Goal: Task Accomplishment & Management: Manage account settings

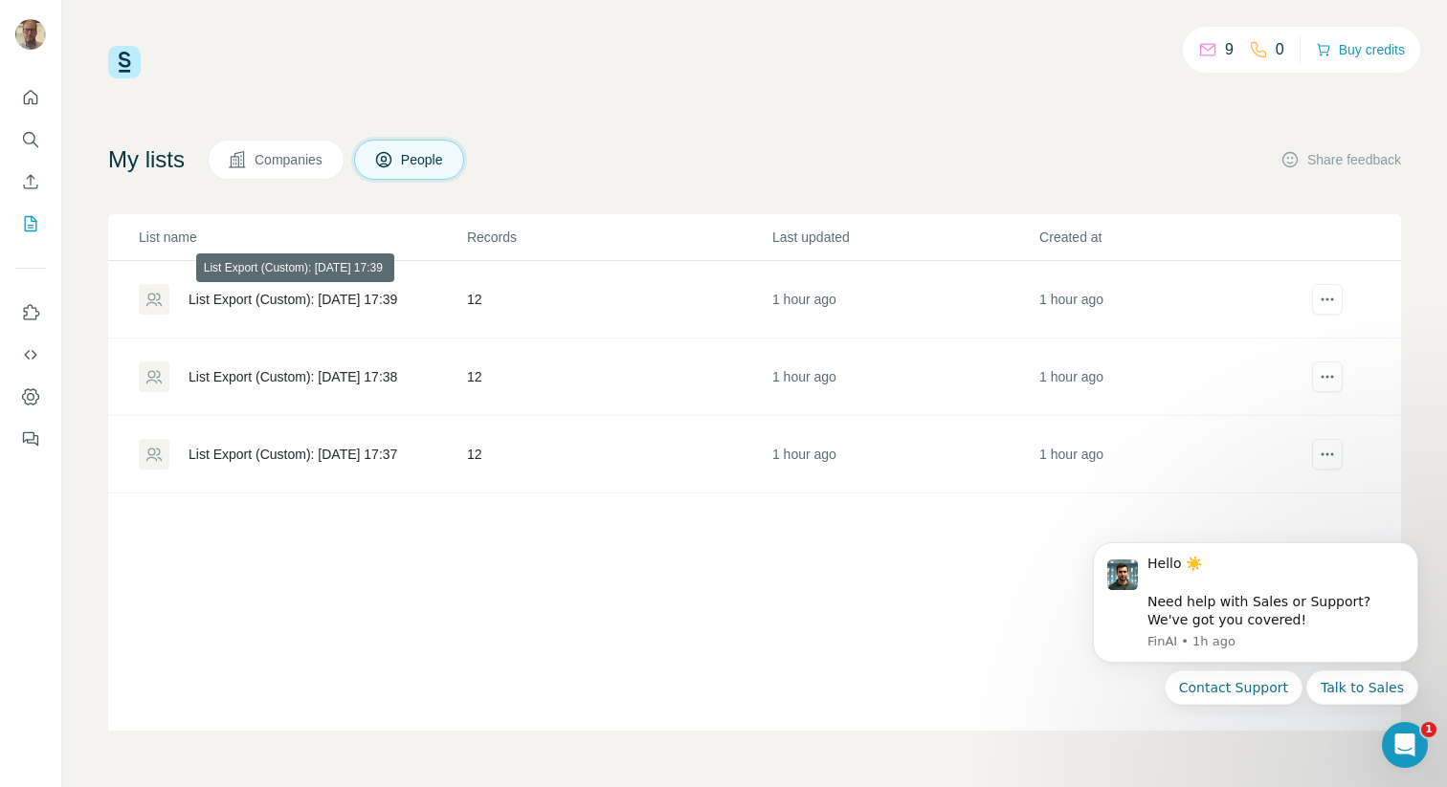
click at [349, 298] on div "List Export (Custom): [DATE] 17:39" at bounding box center [292, 299] width 209 height 19
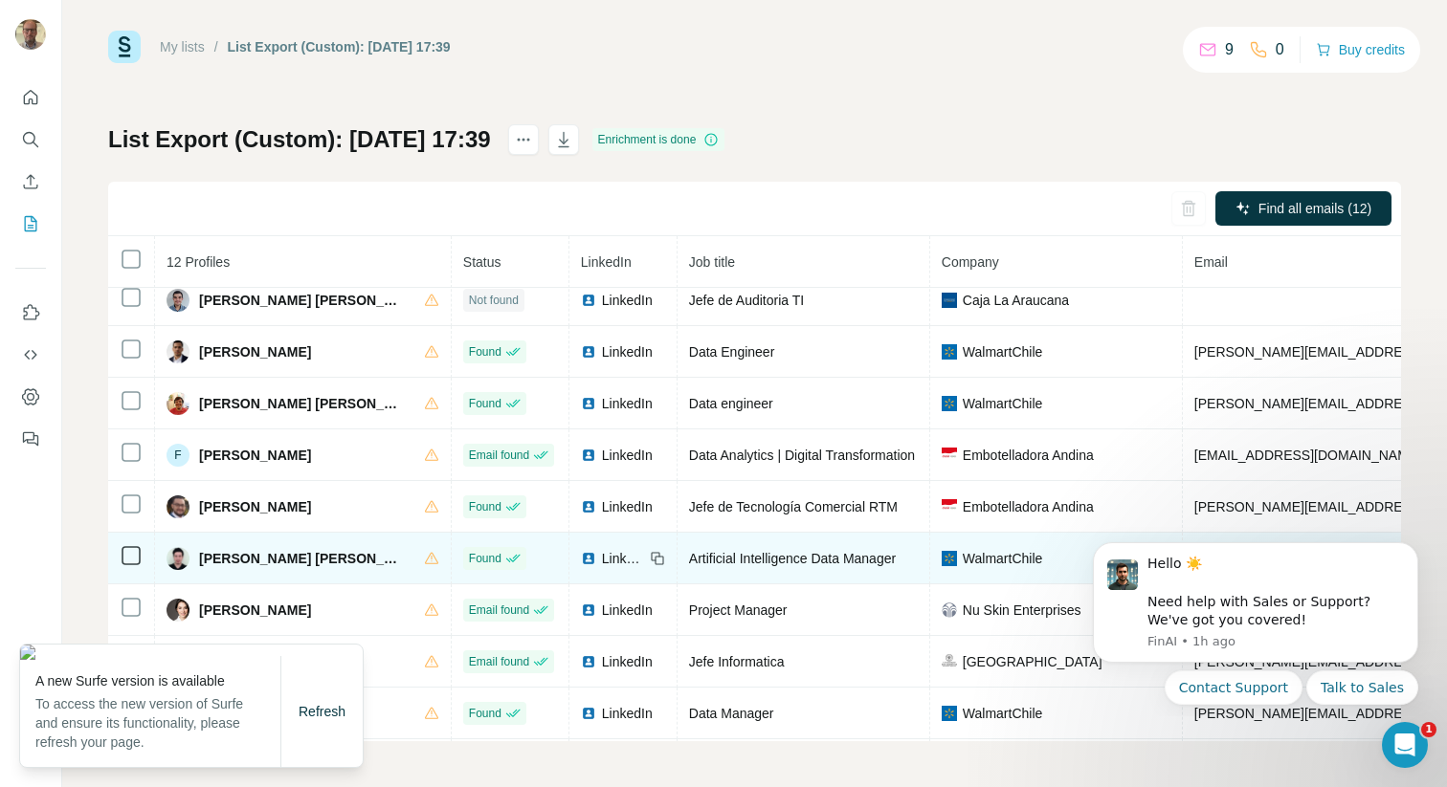
scroll to position [166, 0]
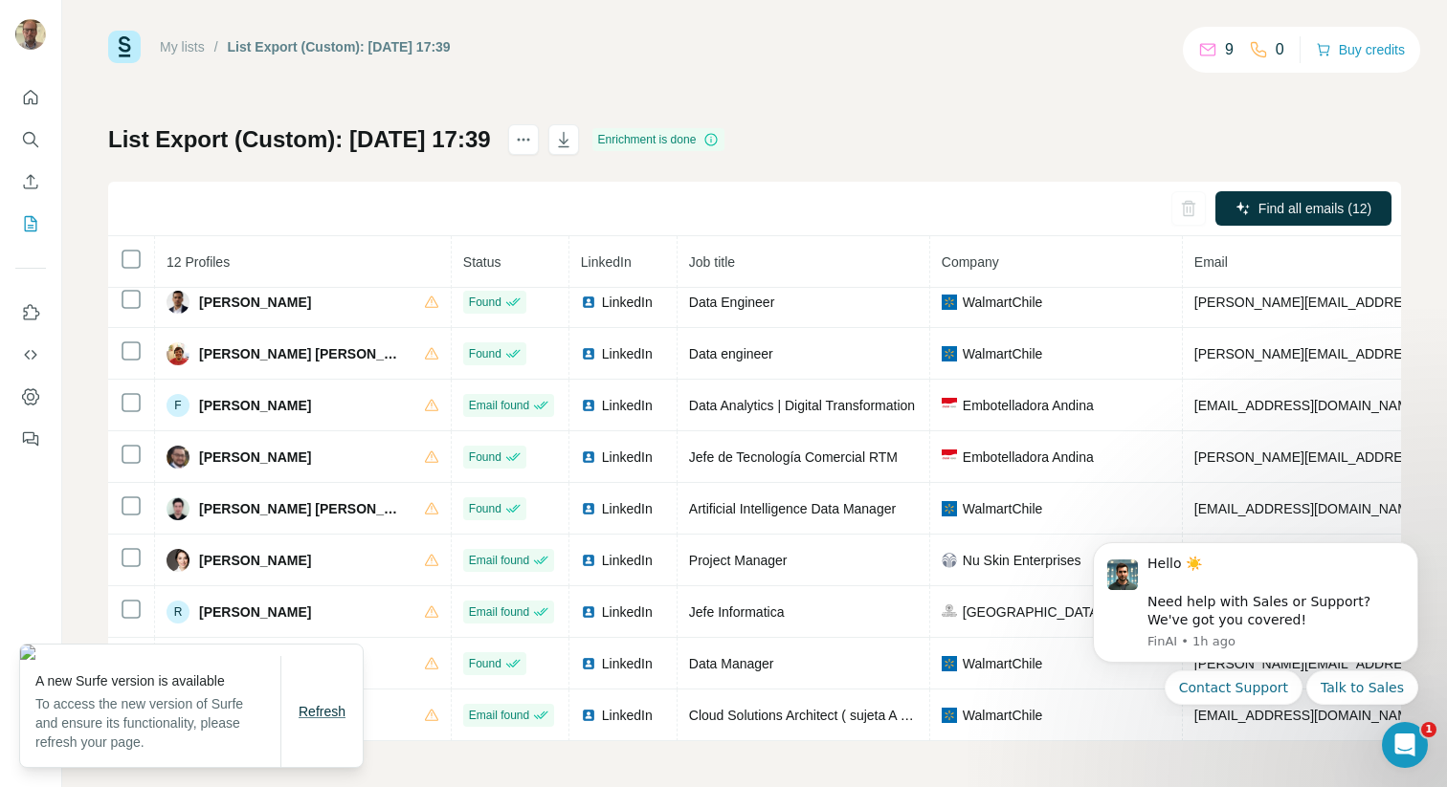
click at [318, 715] on span "Refresh" at bounding box center [321, 711] width 47 height 15
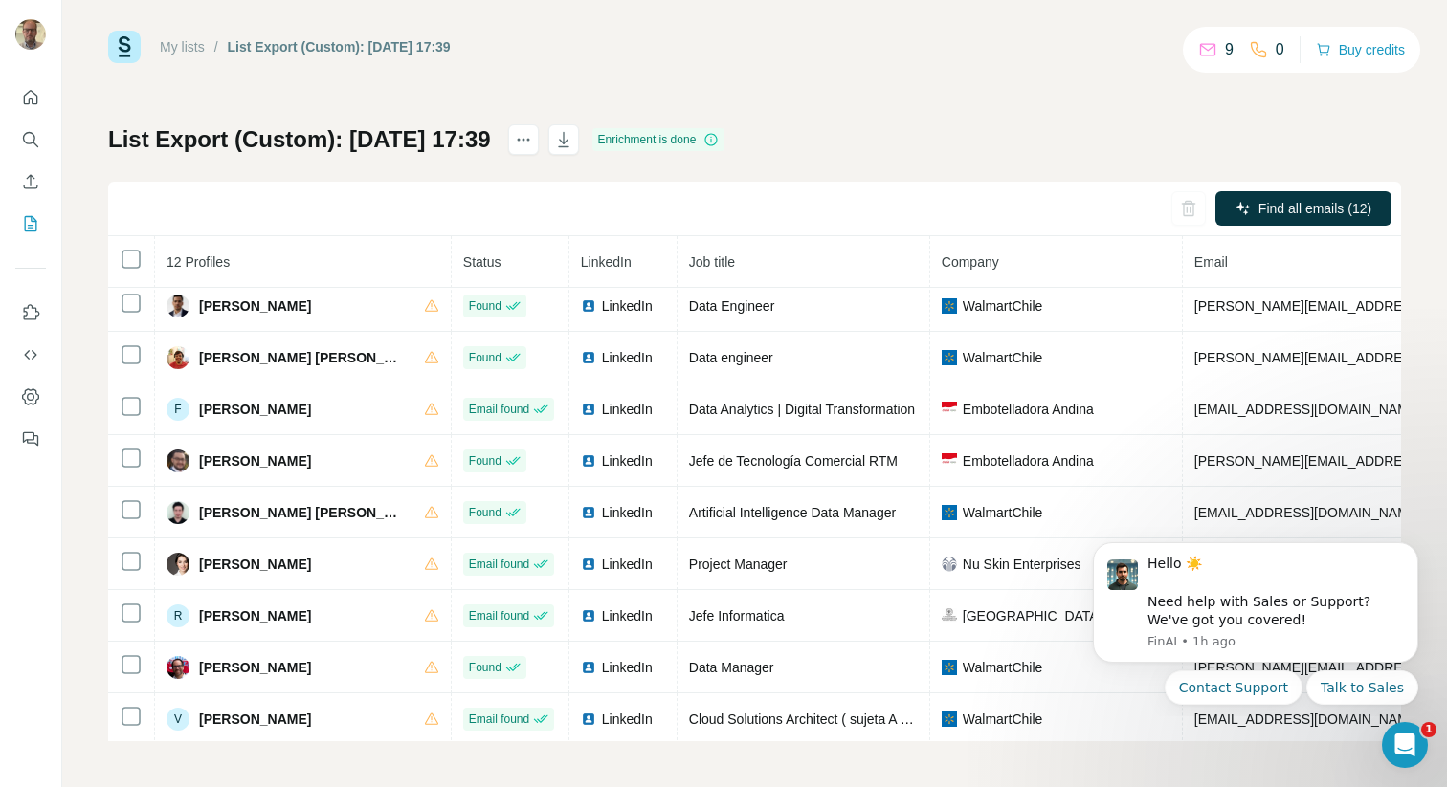
scroll to position [166, 0]
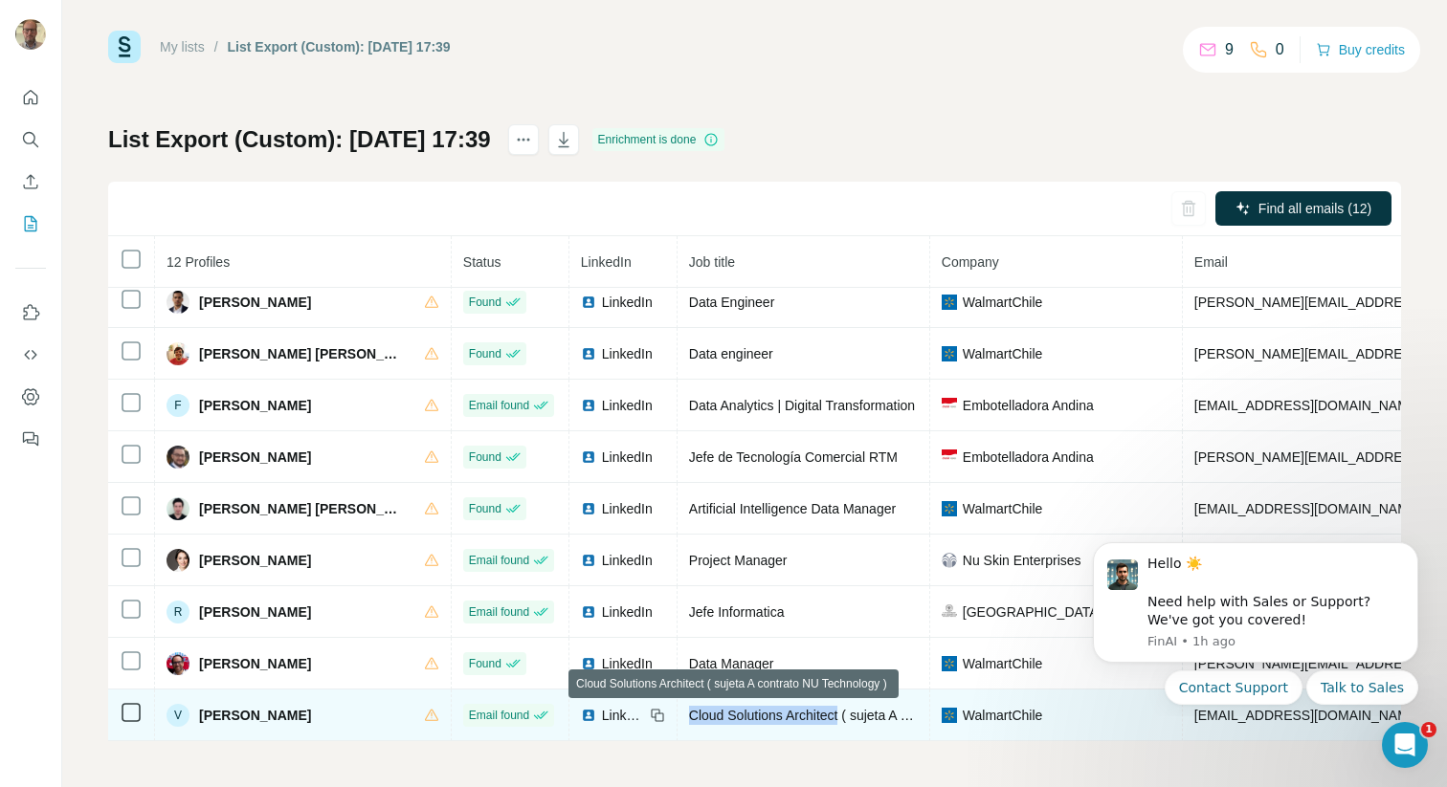
drag, startPoint x: 632, startPoint y: 715, endPoint x: 790, endPoint y: 720, distance: 158.0
click at [790, 720] on span "Cloud Solutions Architect ( sujeta A contrato NU Technology )" at bounding box center [870, 715] width 363 height 15
copy span "Cloud Solutions Architect"
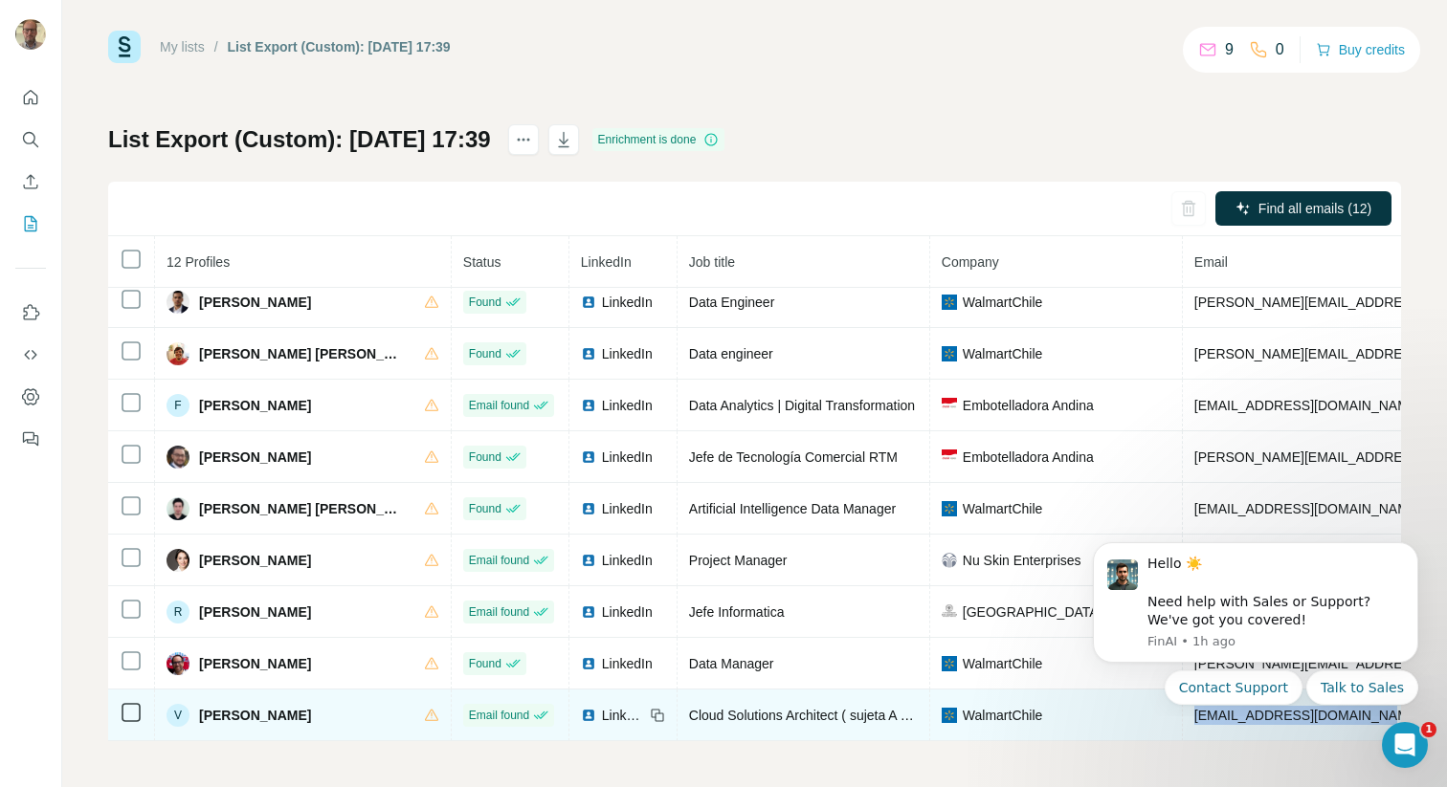
drag, startPoint x: 1138, startPoint y: 718, endPoint x: 1320, endPoint y: 719, distance: 181.8
click at [1320, 719] on td "[EMAIL_ADDRESS][DOMAIN_NAME]" at bounding box center [1418, 716] width 472 height 52
copy span "[EMAIL_ADDRESS][DOMAIN_NAME]"
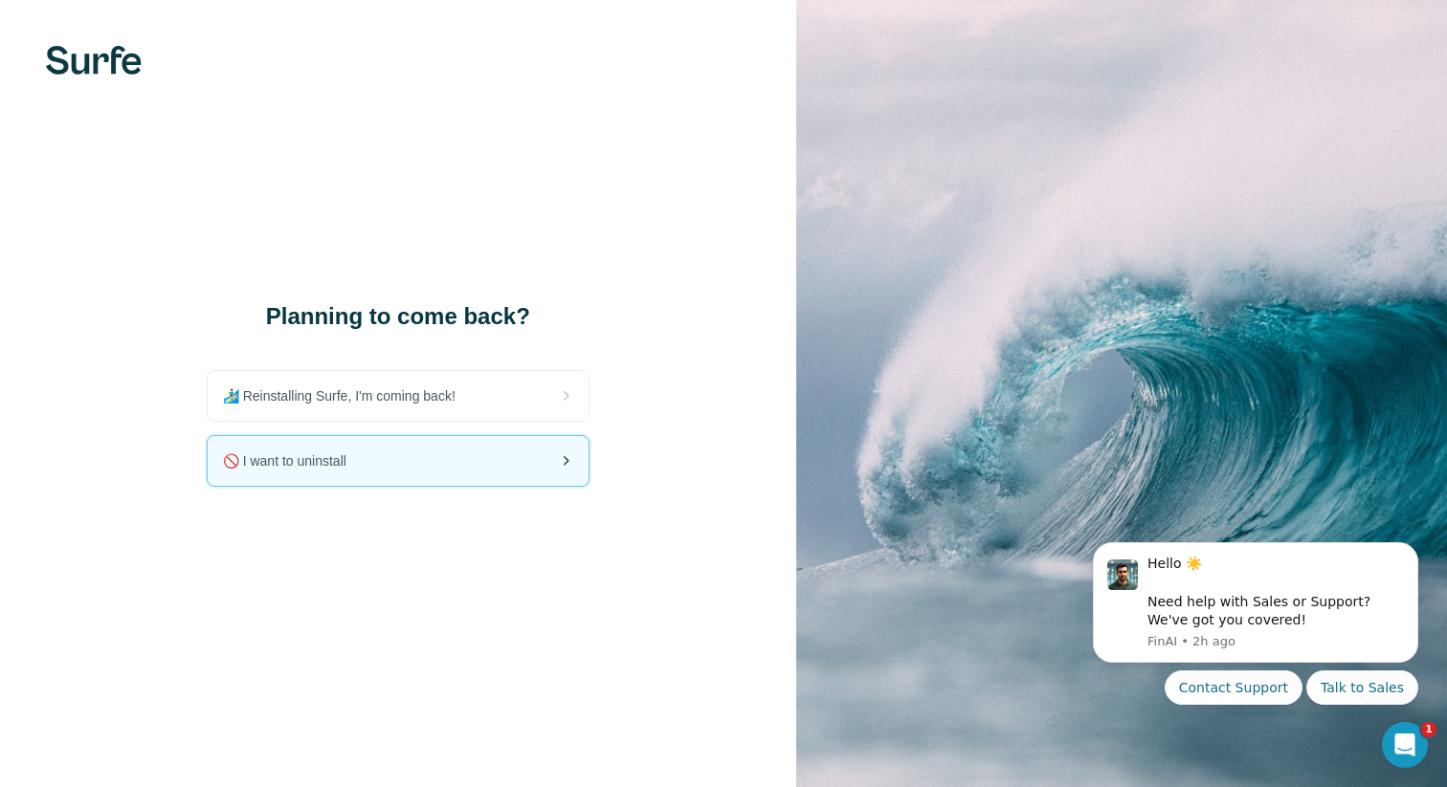
click at [544, 462] on div "🚫 I want to uninstall" at bounding box center [398, 461] width 381 height 50
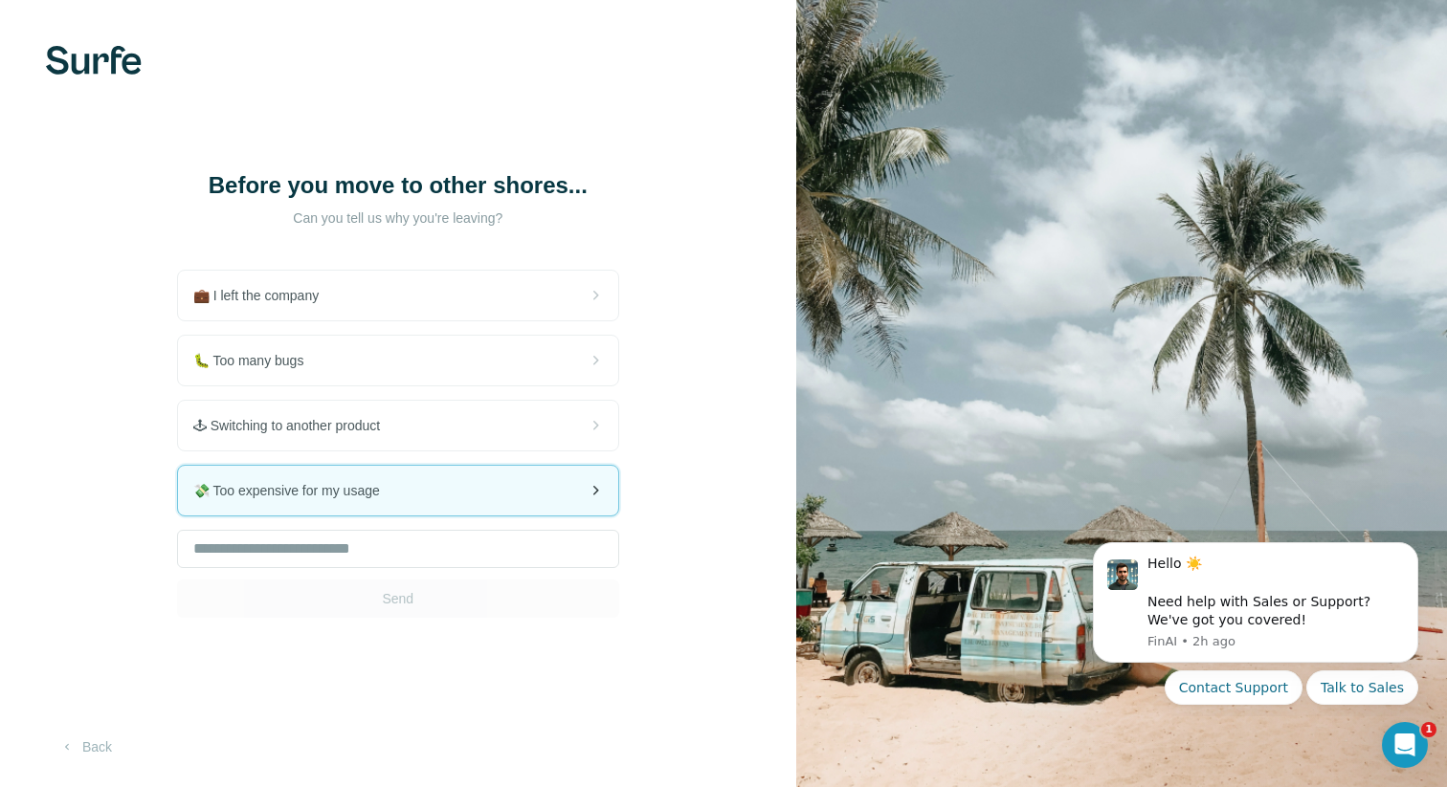
click at [545, 498] on div "💸 Too expensive for my usage" at bounding box center [398, 491] width 440 height 50
